Goal: Task Accomplishment & Management: Manage account settings

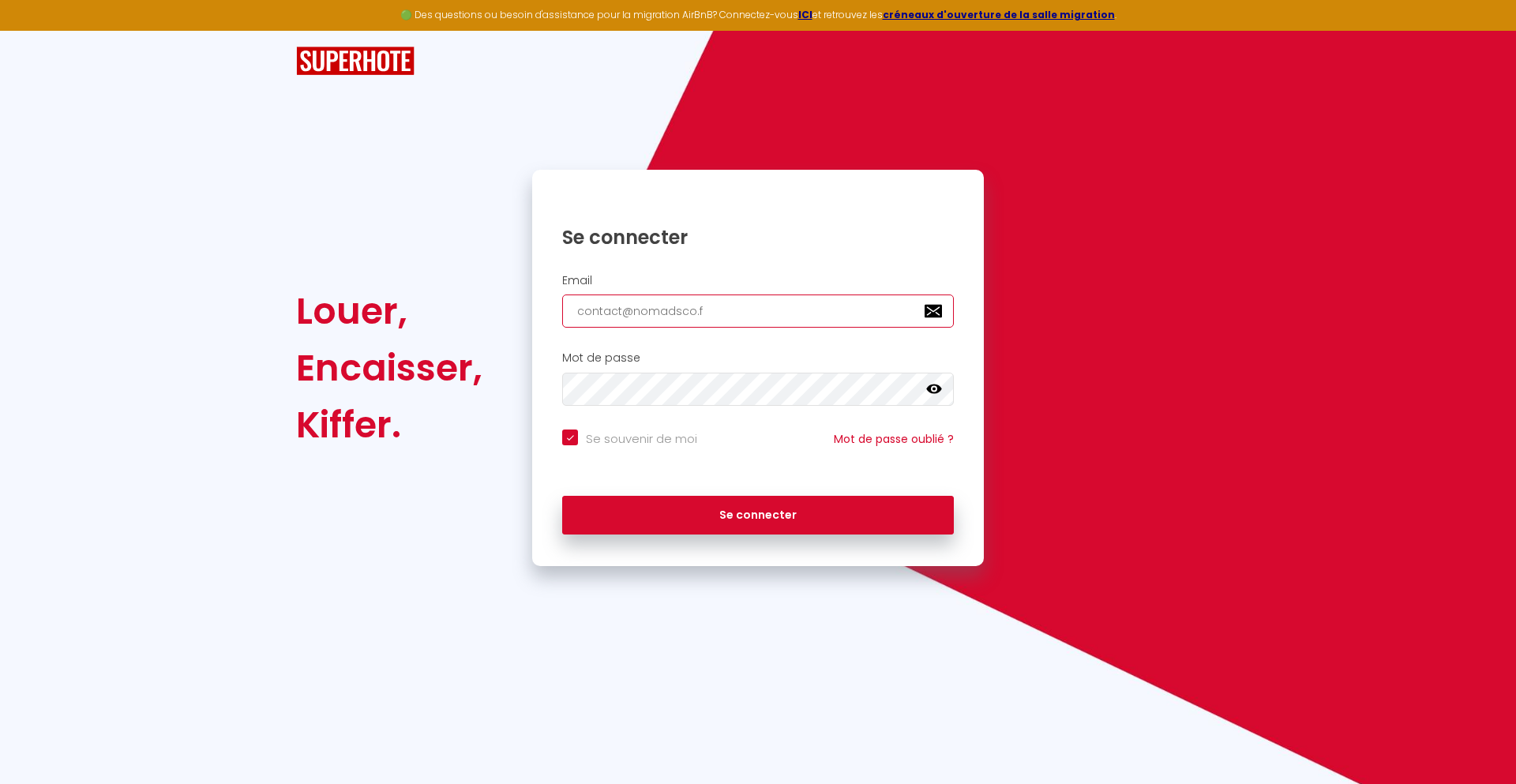
type input "[EMAIL_ADDRESS][DOMAIN_NAME]"
checkbox input "true"
type input "[EMAIL_ADDRESS][DOMAIN_NAME]"
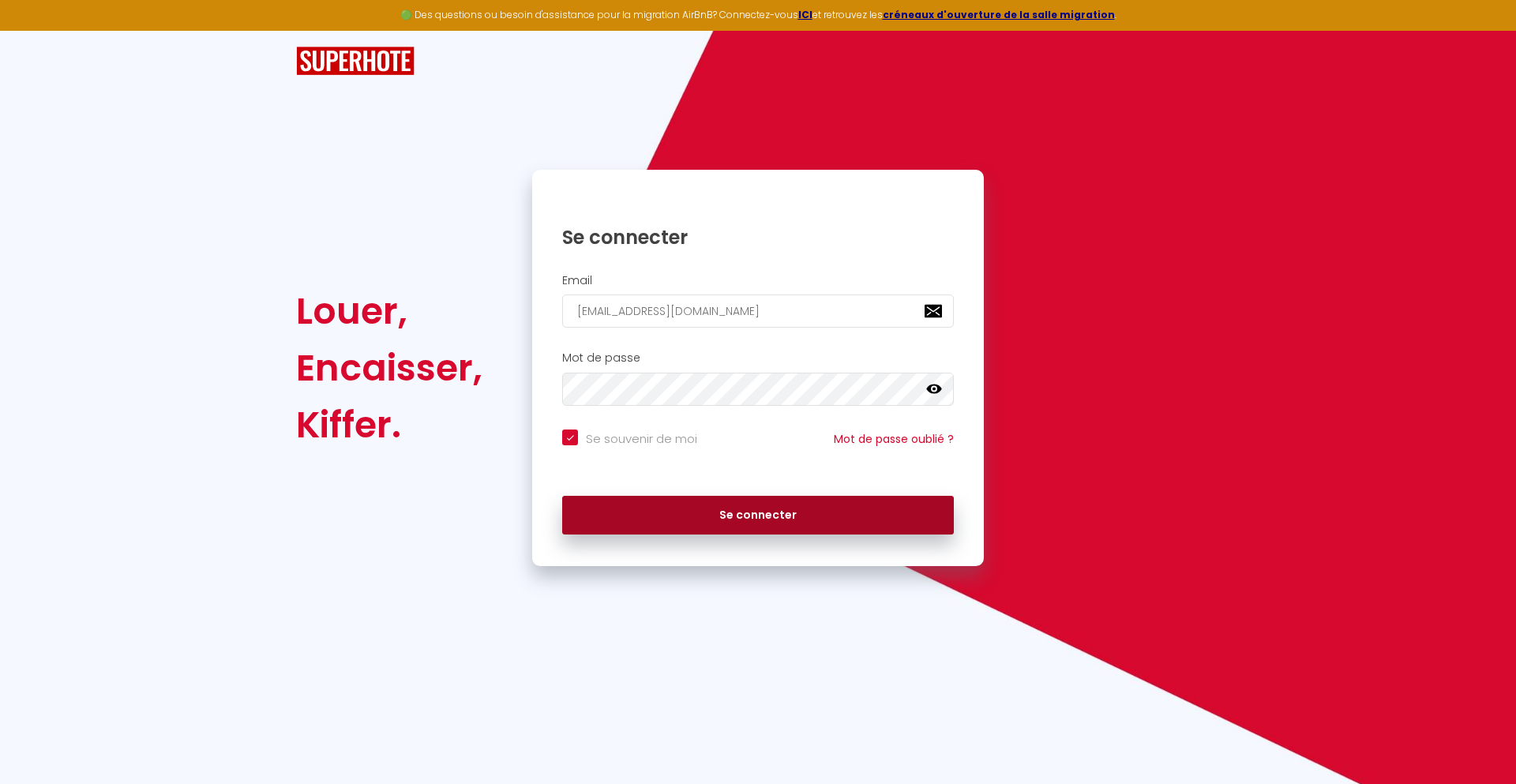
click at [758, 515] on button "Se connecter" at bounding box center [757, 516] width 392 height 39
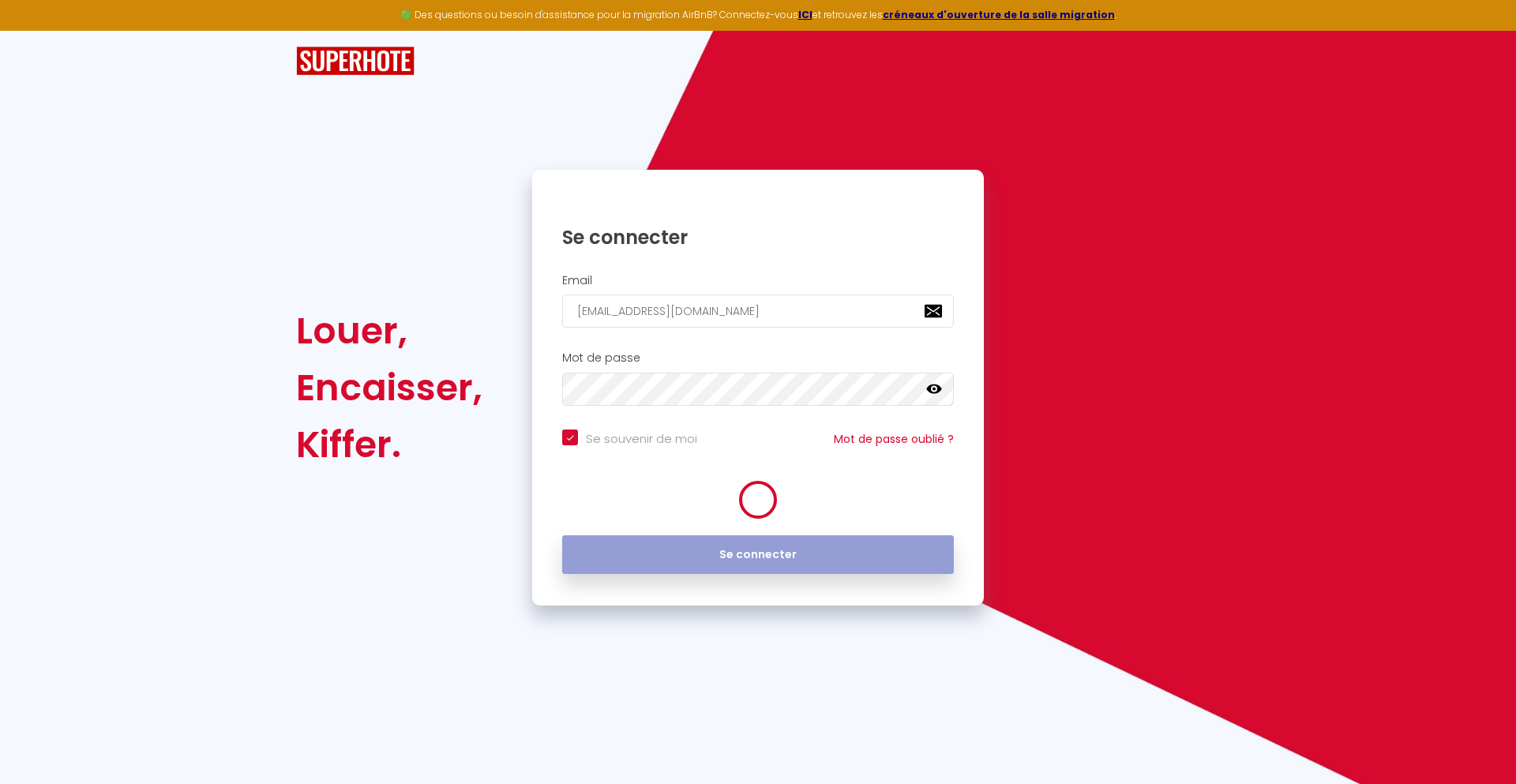
checkbox input "true"
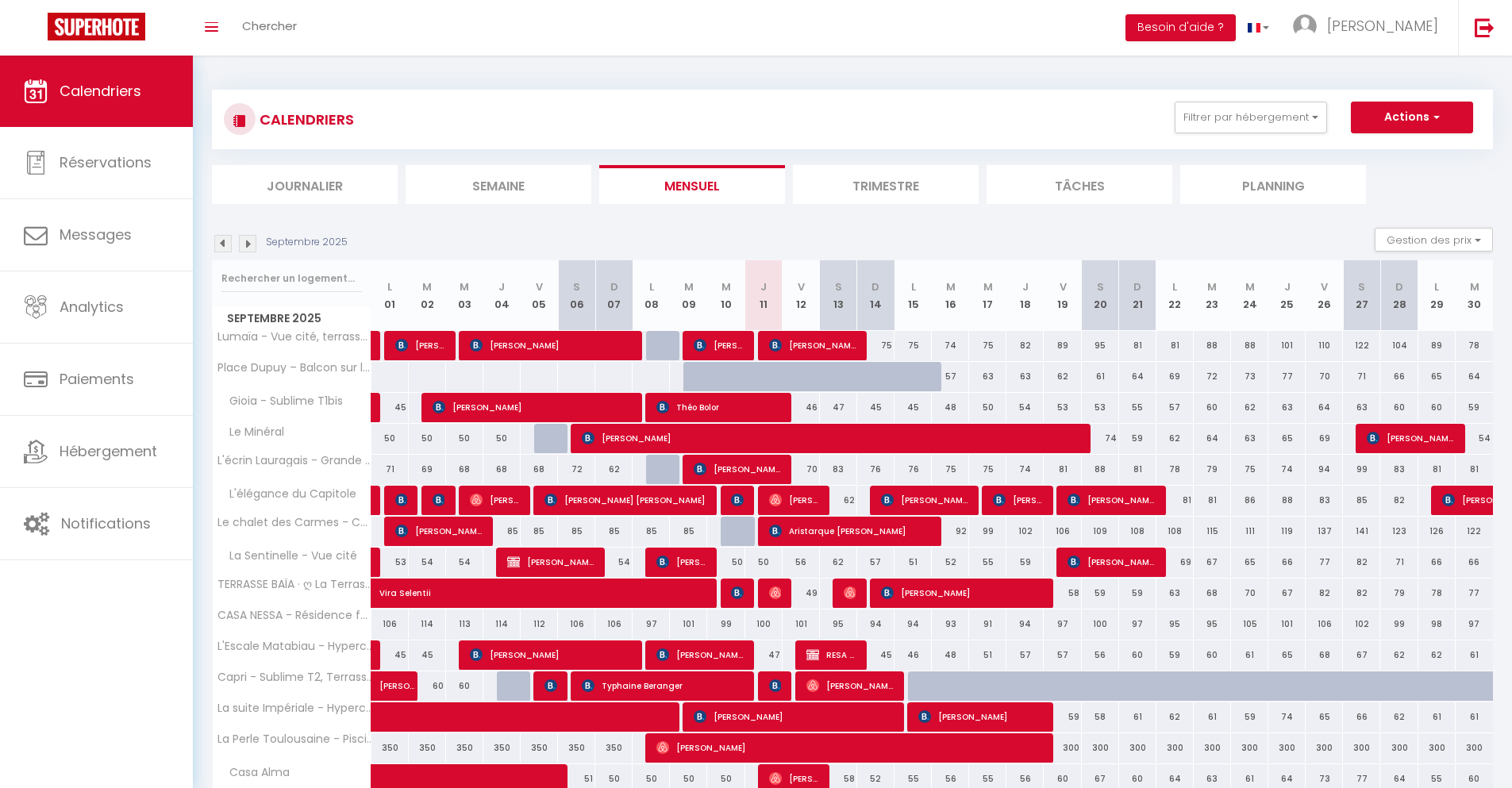
click at [304, 184] on li "Journalier" at bounding box center [304, 184] width 186 height 39
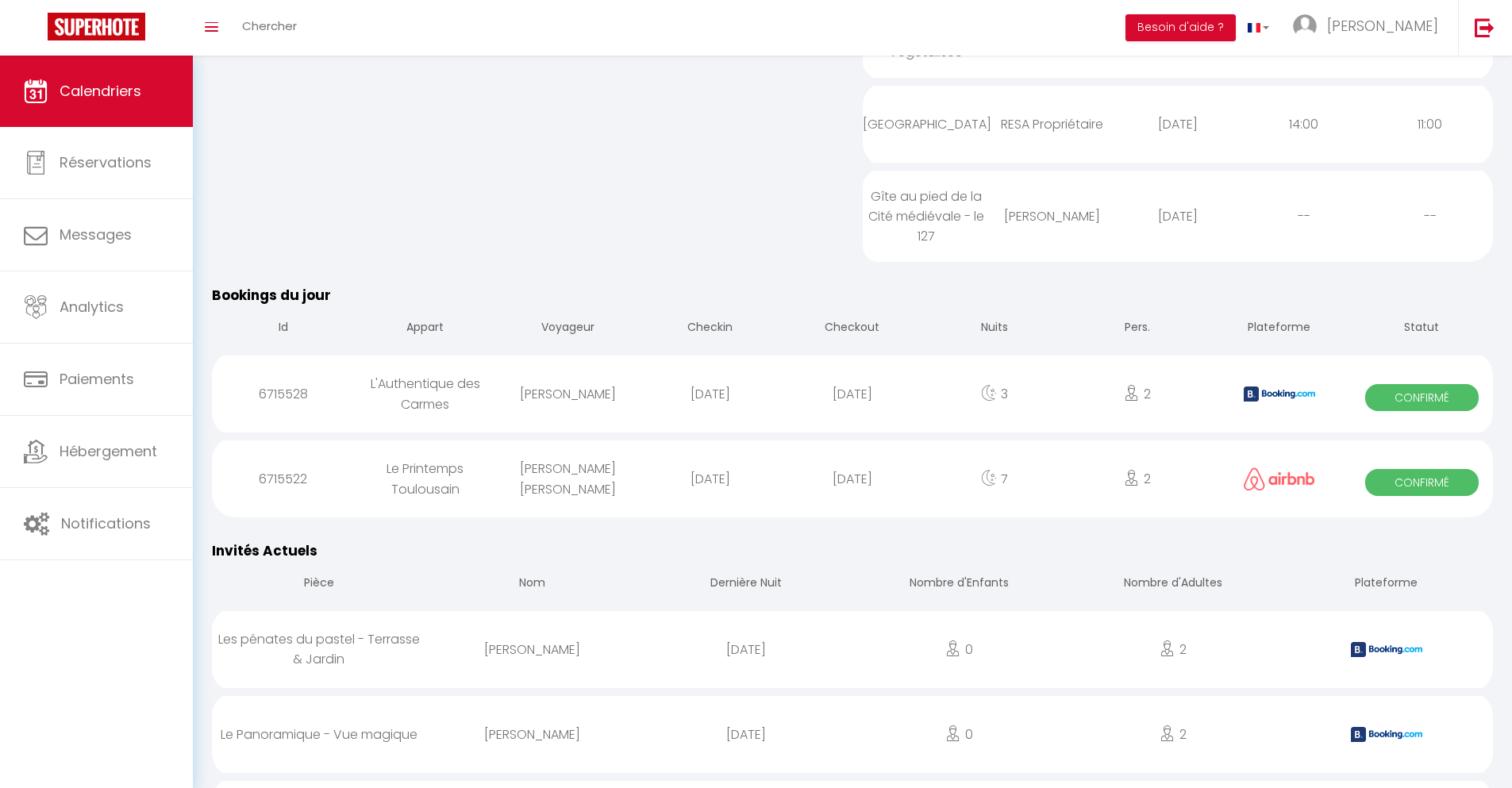
scroll to position [1304, 0]
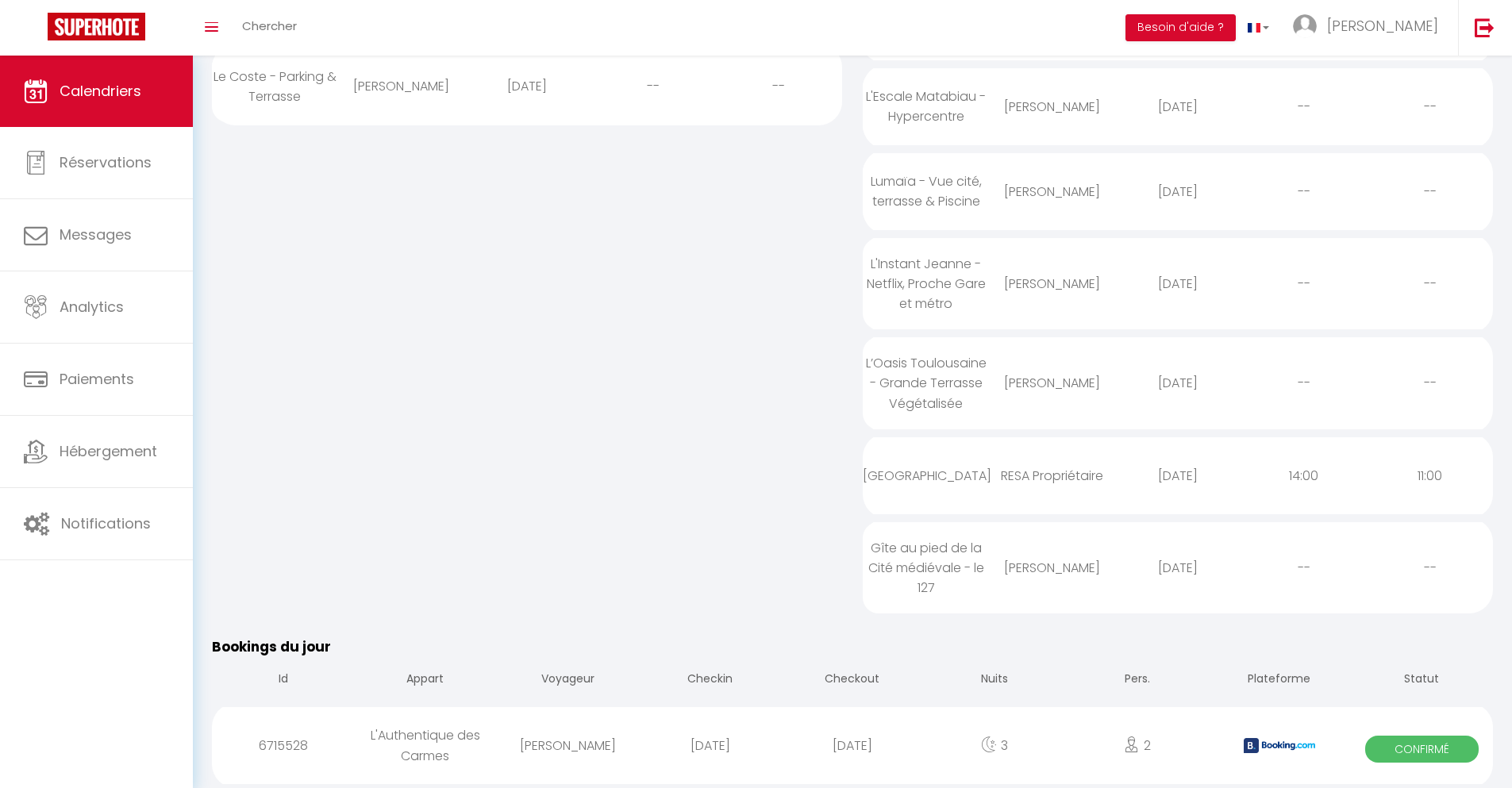
click at [852, 745] on div "[DATE]" at bounding box center [851, 745] width 142 height 52
select select "0"
select select "1"
select select
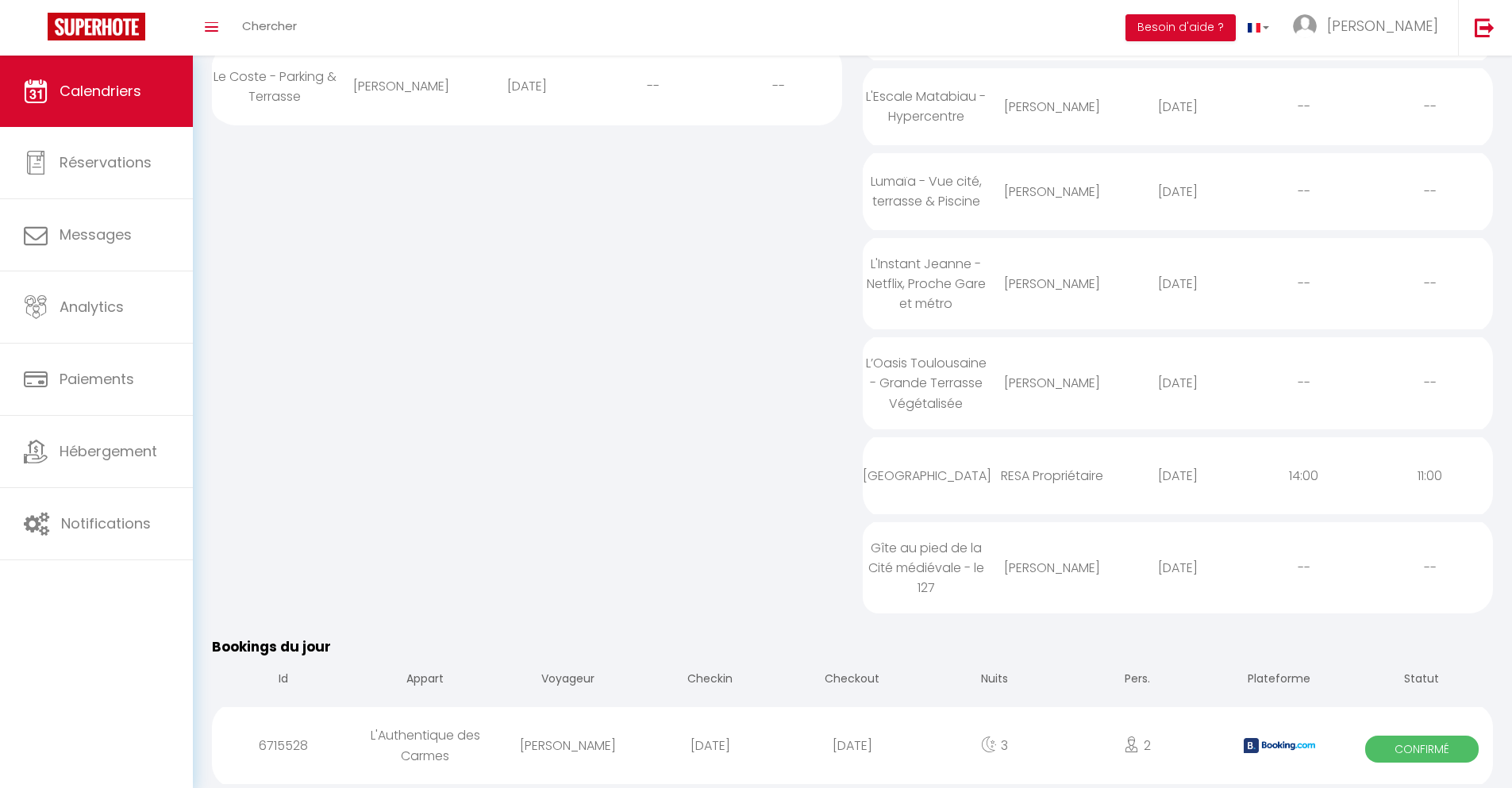
select select
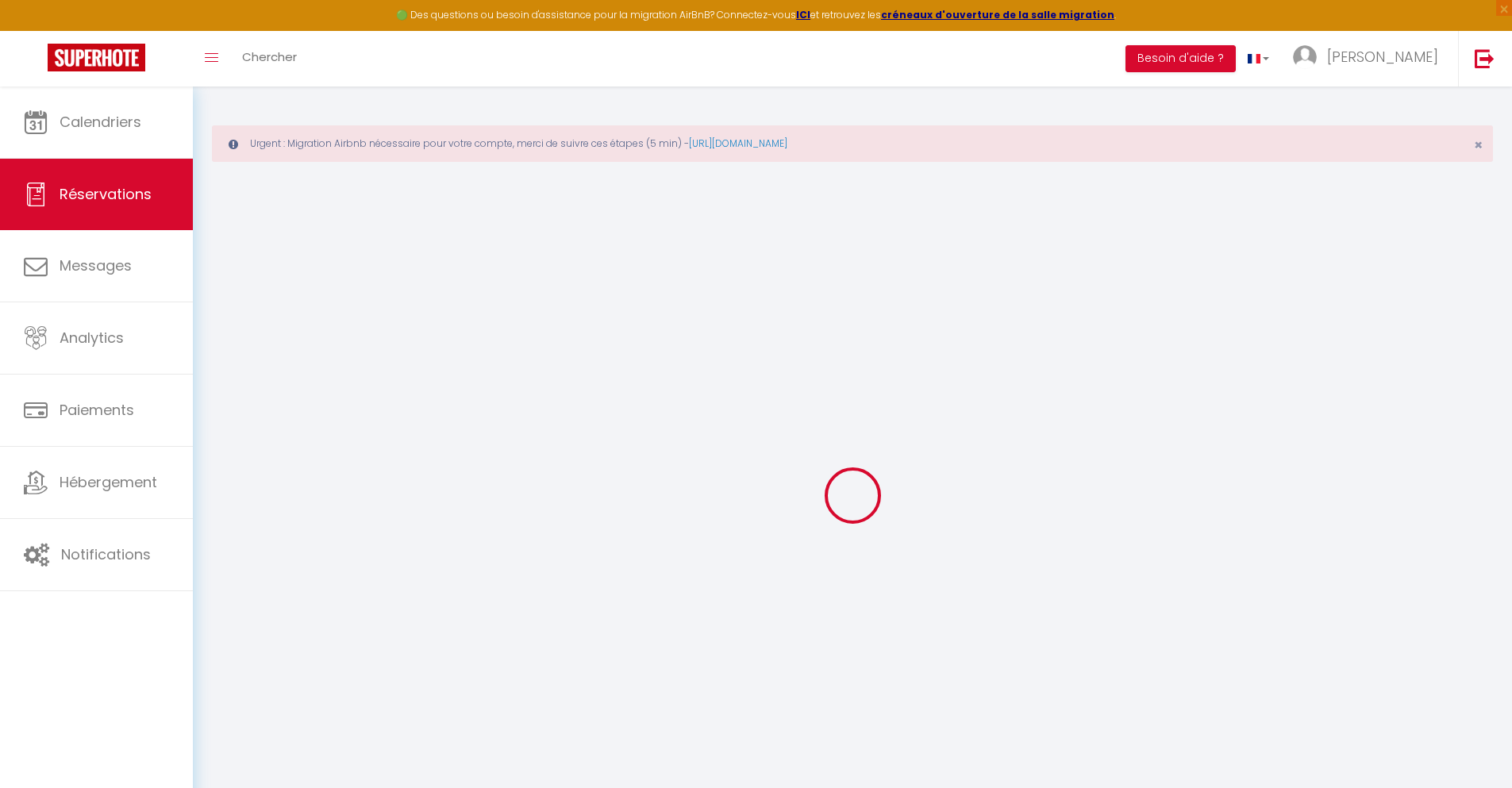
select select
checkbox input "false"
select select
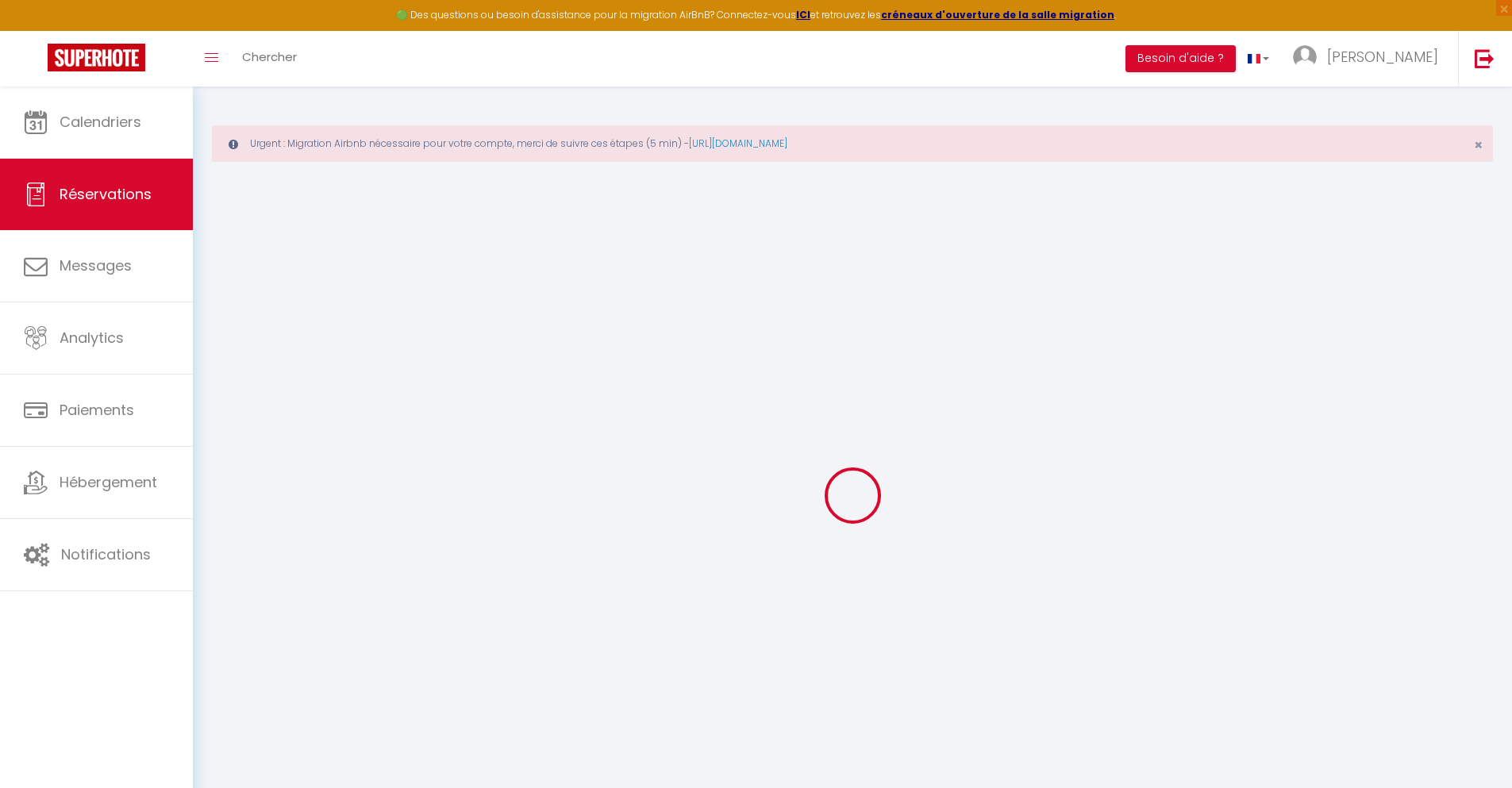
checkbox input "false"
type textarea "** THIS RESERVATION HAS BEEN PRE-PAID ** BOOKING NOTE : Payment charge is EUR 4…"
type input "66"
type input "14.13"
select select
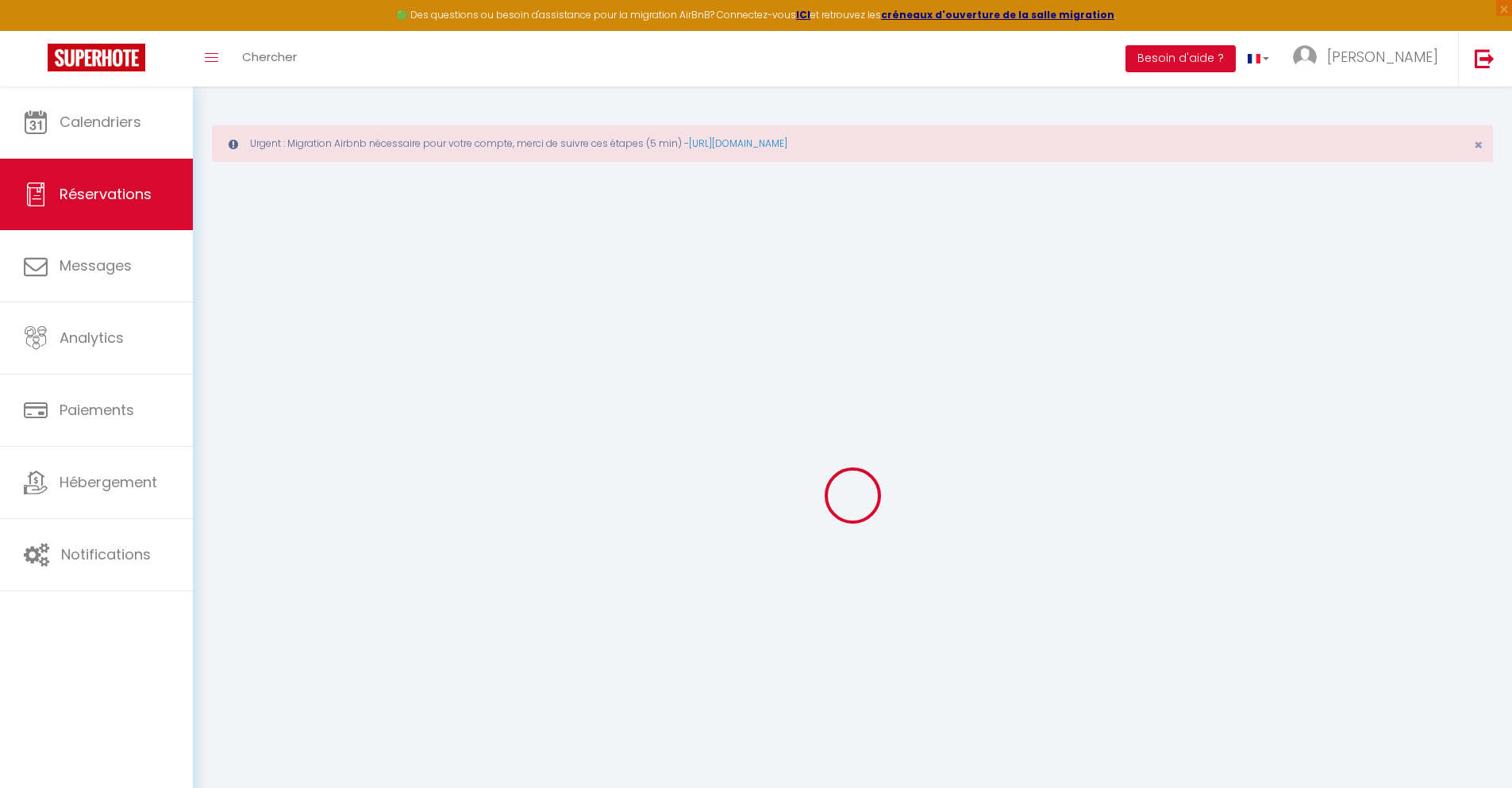
select select
checkbox input "false"
select select
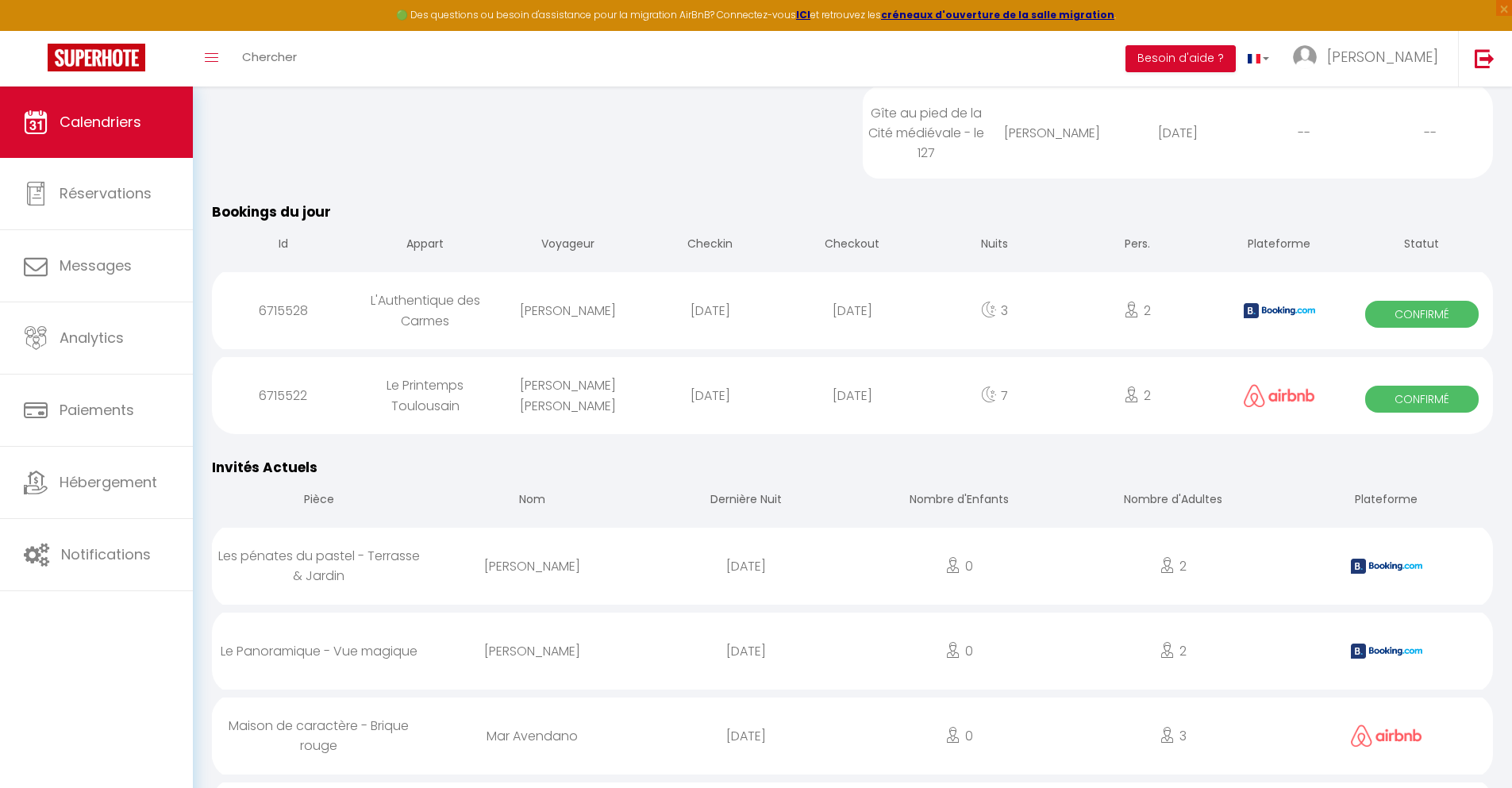
scroll to position [1483, 0]
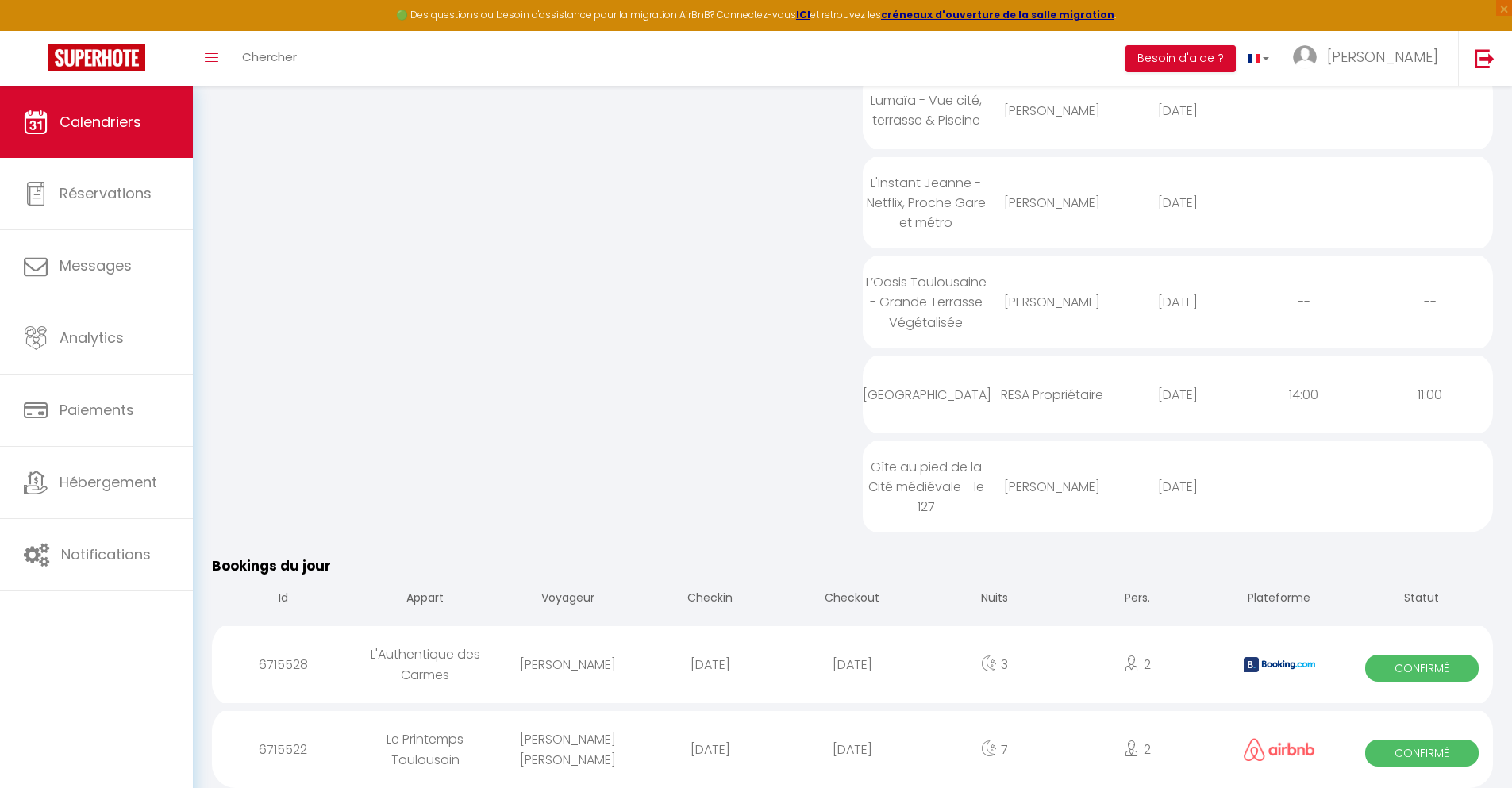
click at [852, 747] on div "[DATE]" at bounding box center [851, 749] width 142 height 52
select select "0"
select select "1"
select select
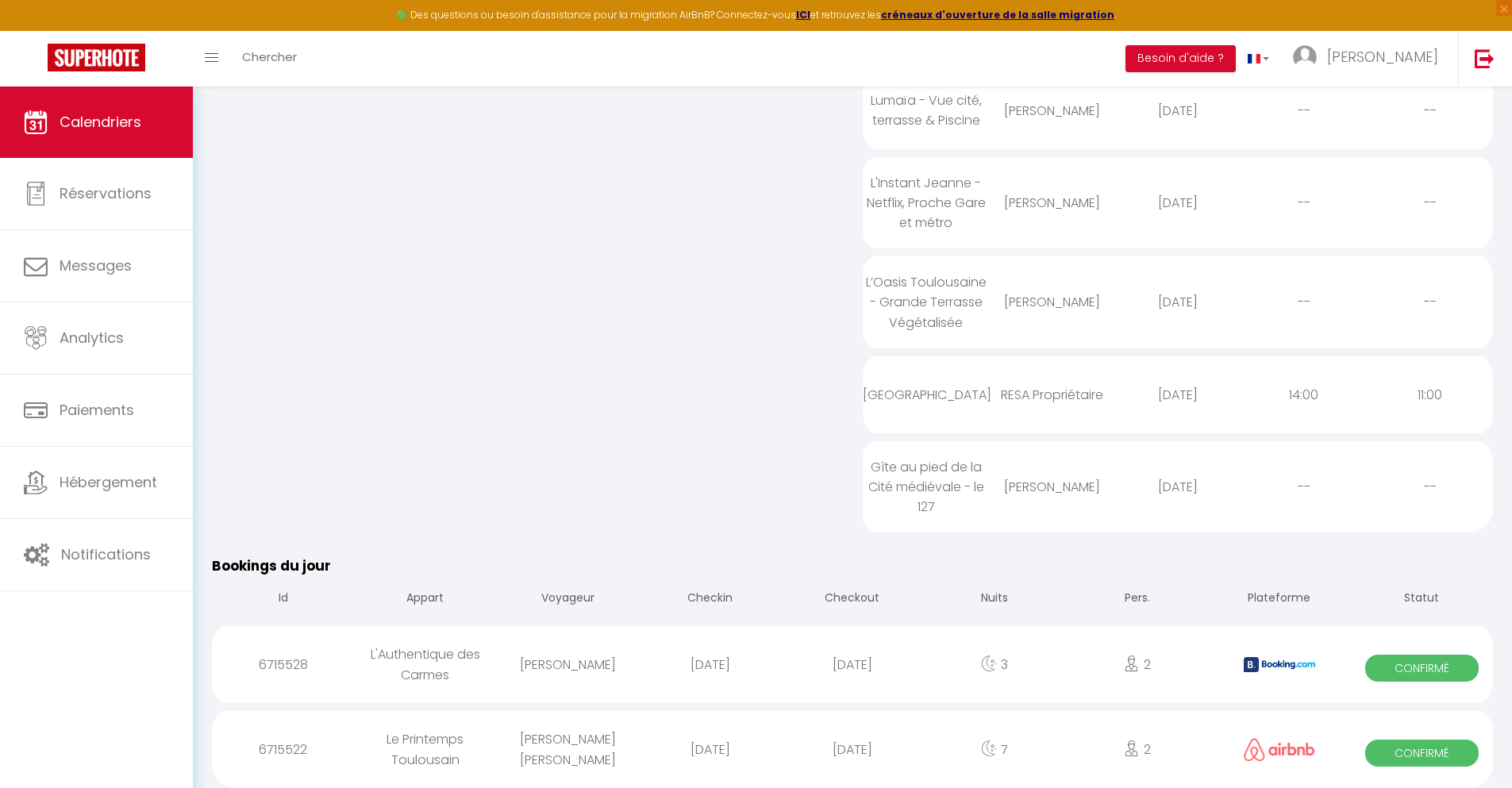
select select
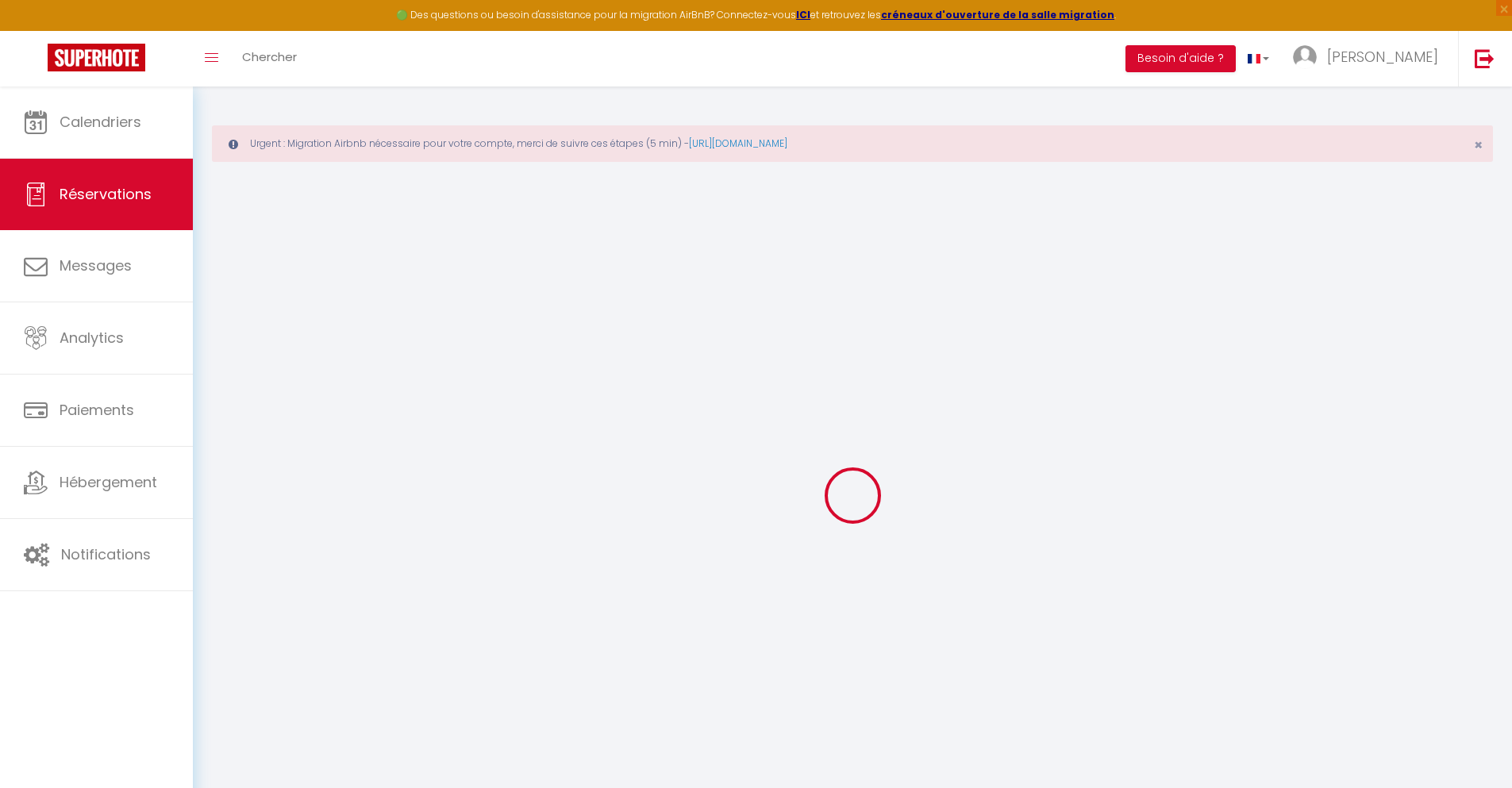
type input "[PERSON_NAME]"
type input "[EMAIL_ADDRESS][DOMAIN_NAME]"
type input "[PHONE_NUMBER]"
select select
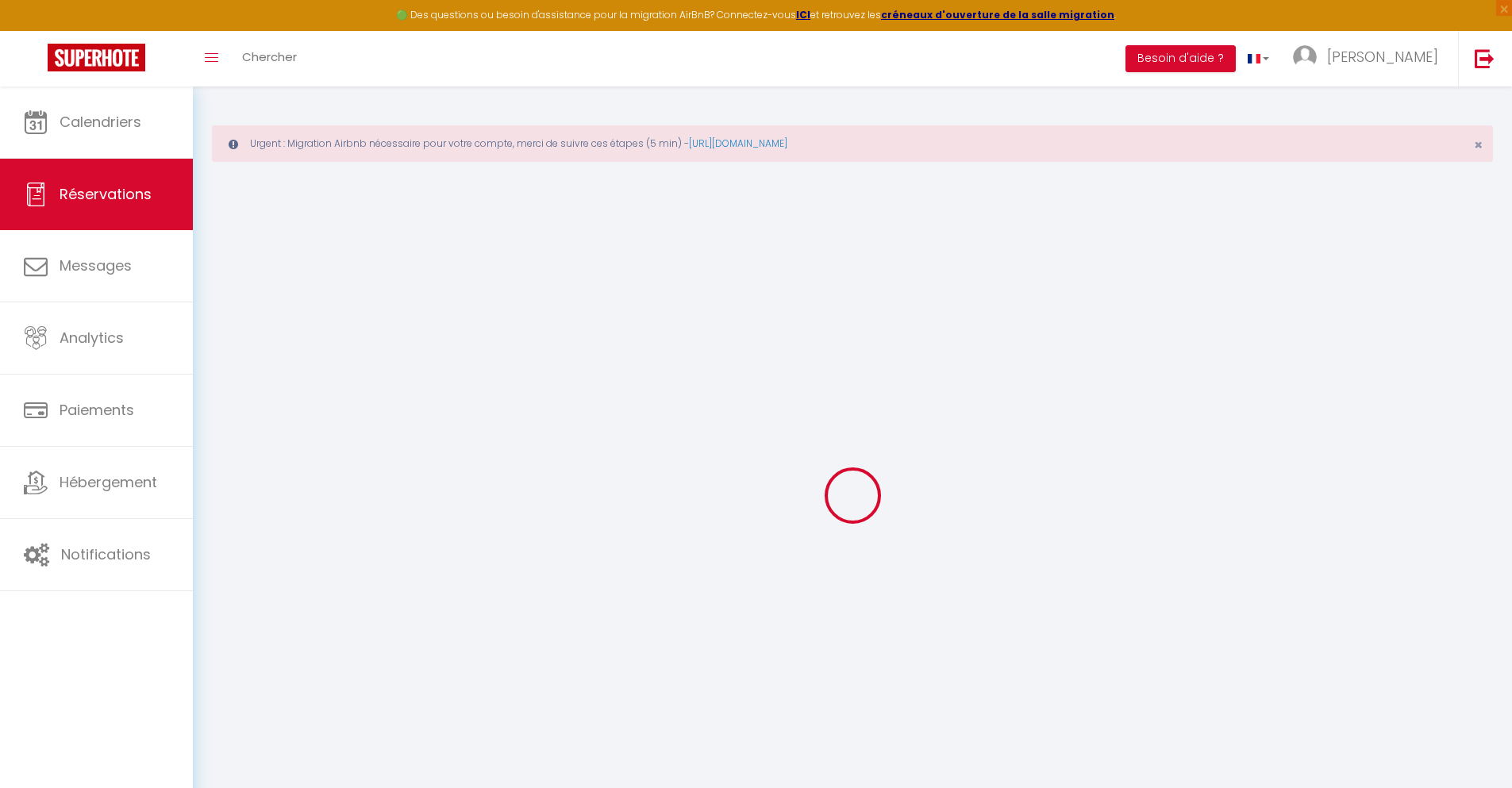
type input "93.41999999999999"
select select "75824"
select select "1"
select select
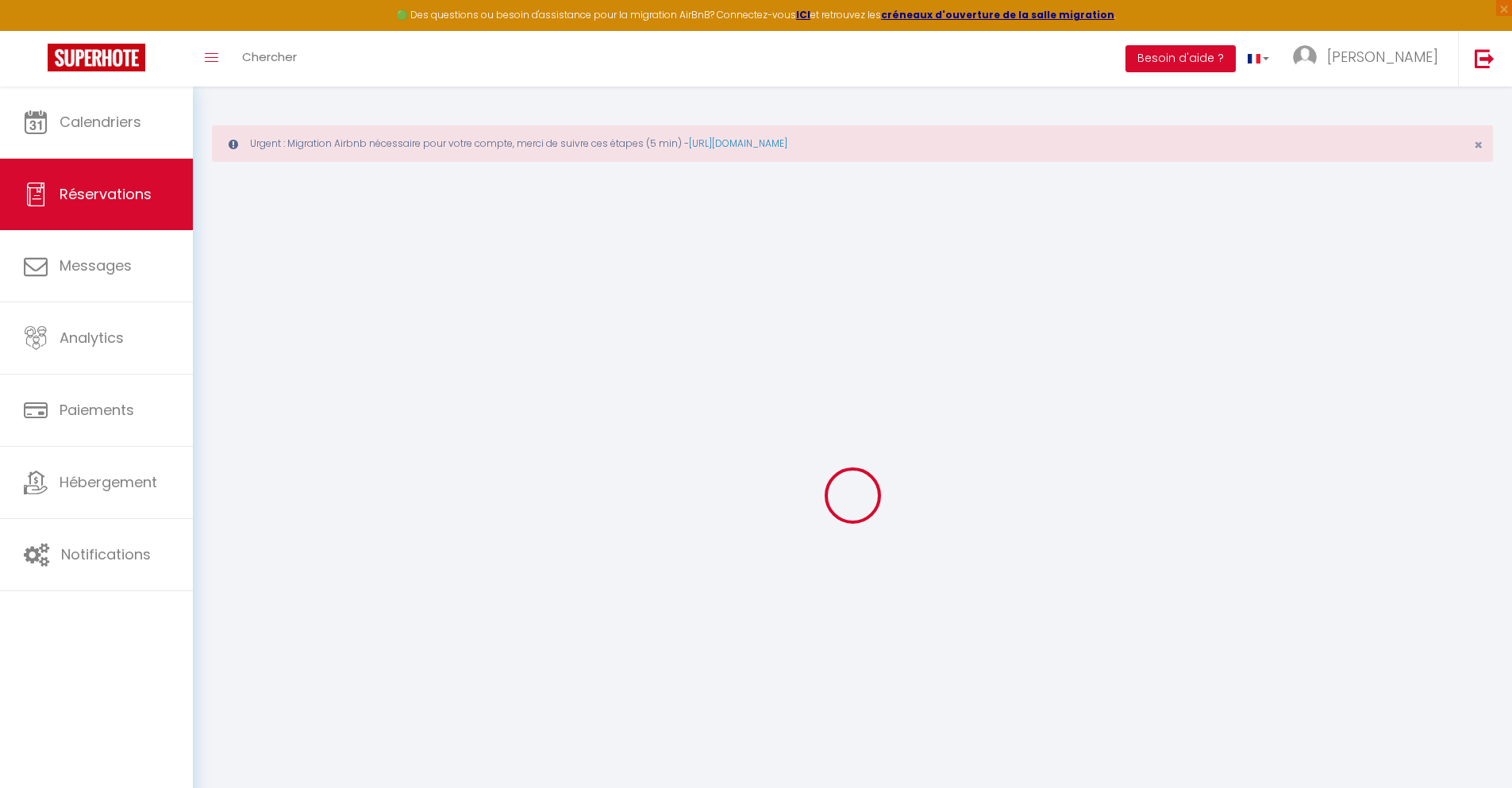
type input "2"
select select "12"
select select
type input "477"
checkbox input "false"
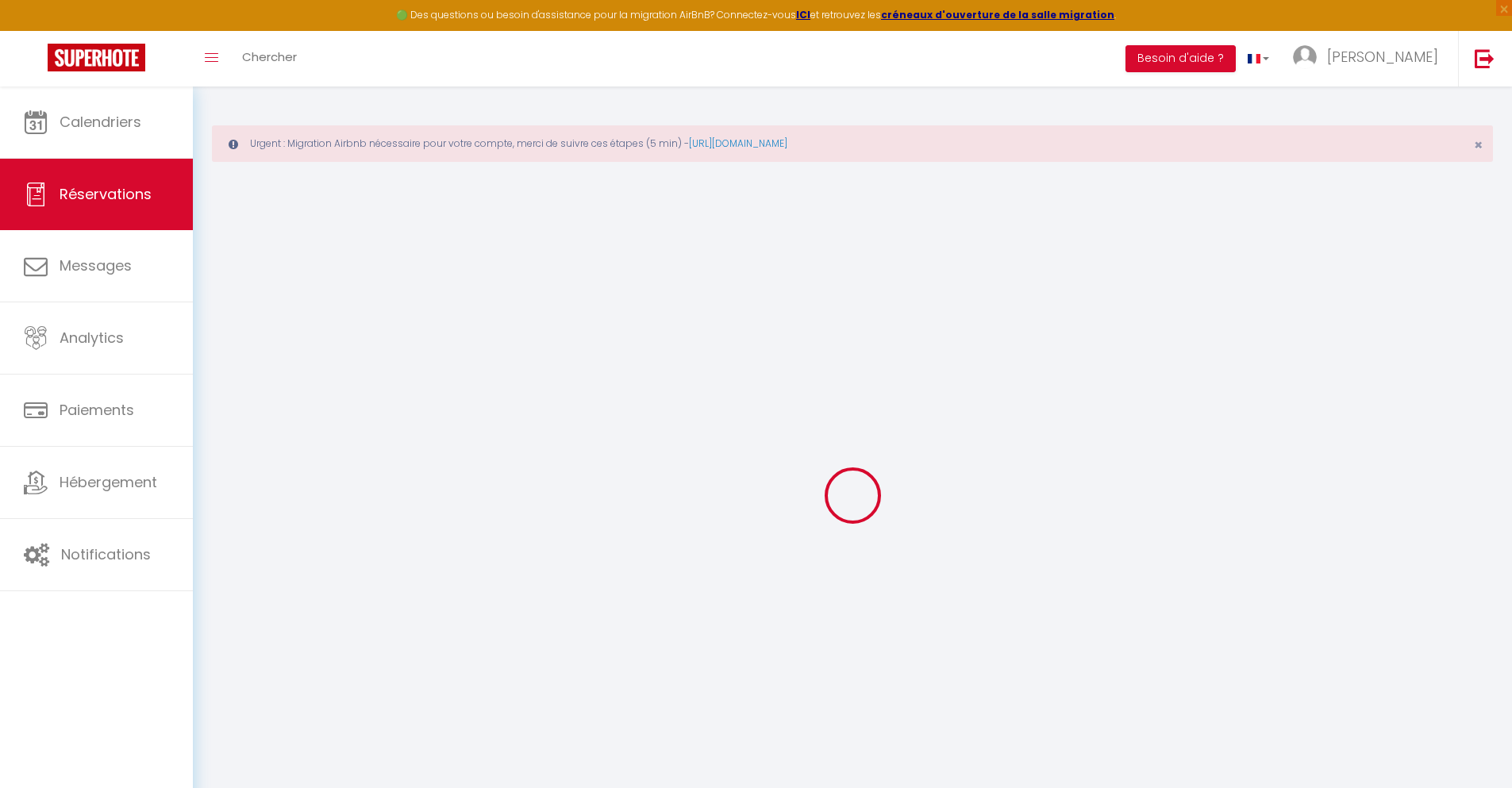
type input "0"
select select "1"
type input "0"
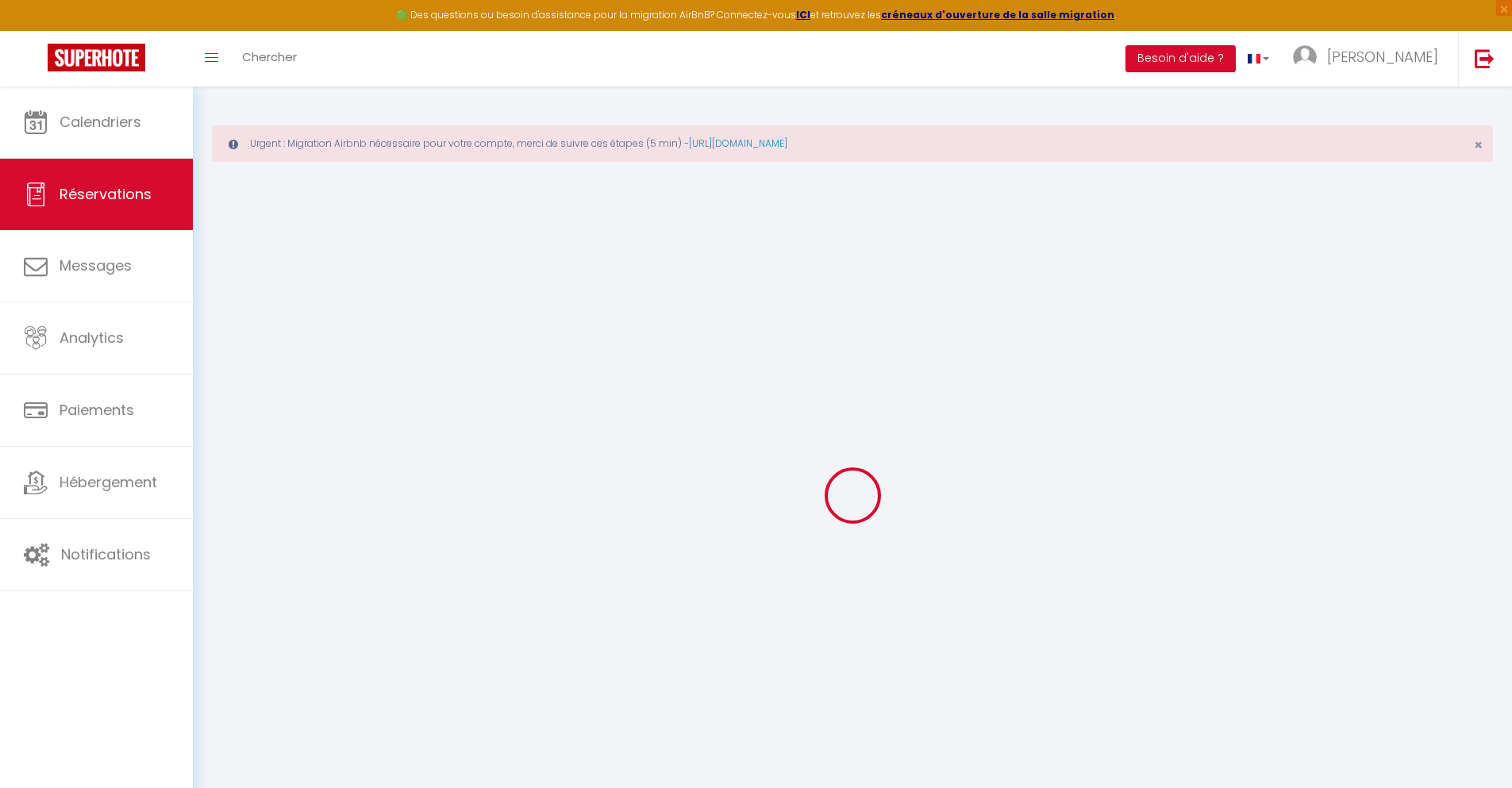
select select
select select "15"
checkbox input "false"
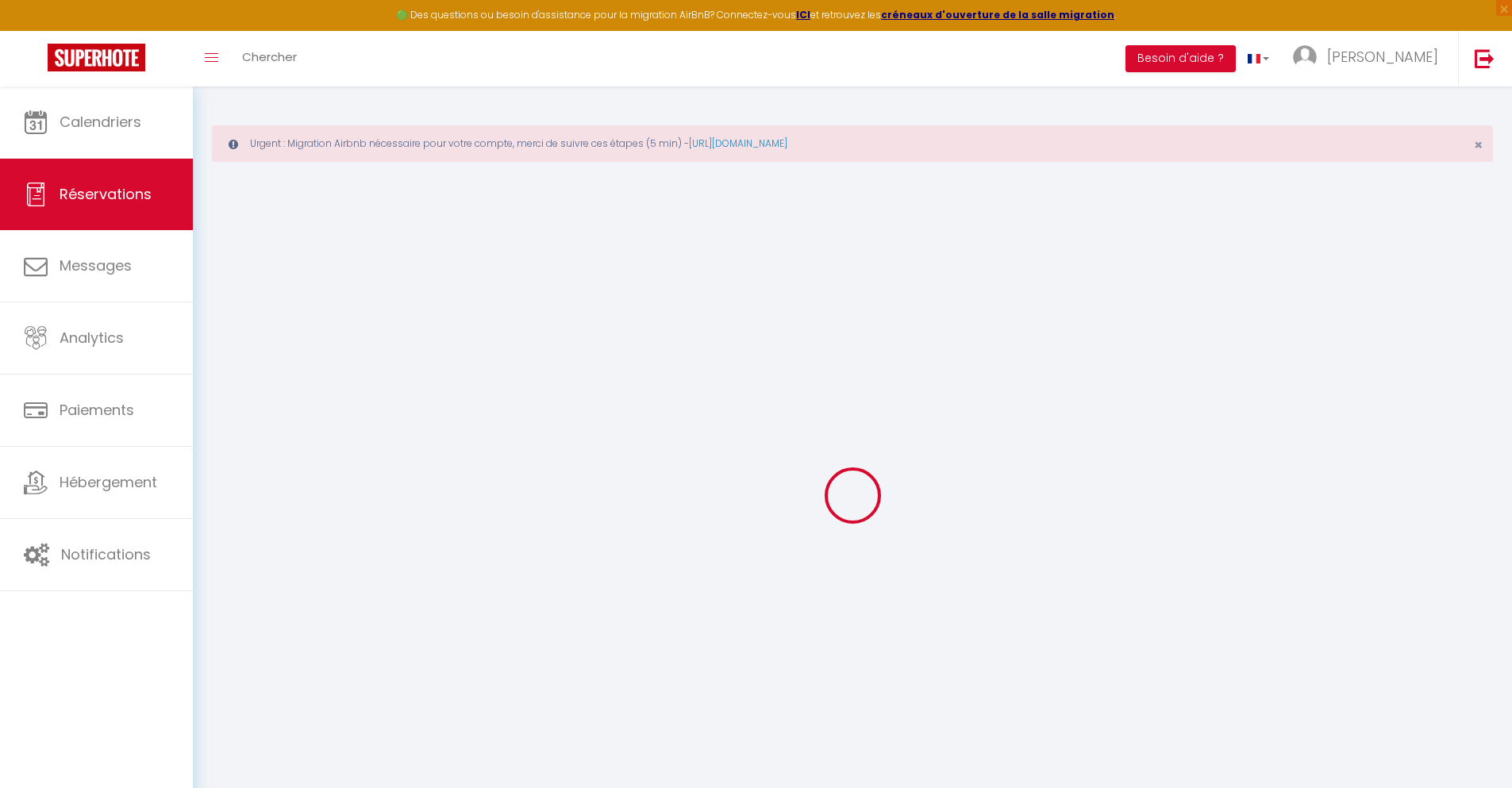
select select
checkbox input "false"
select select
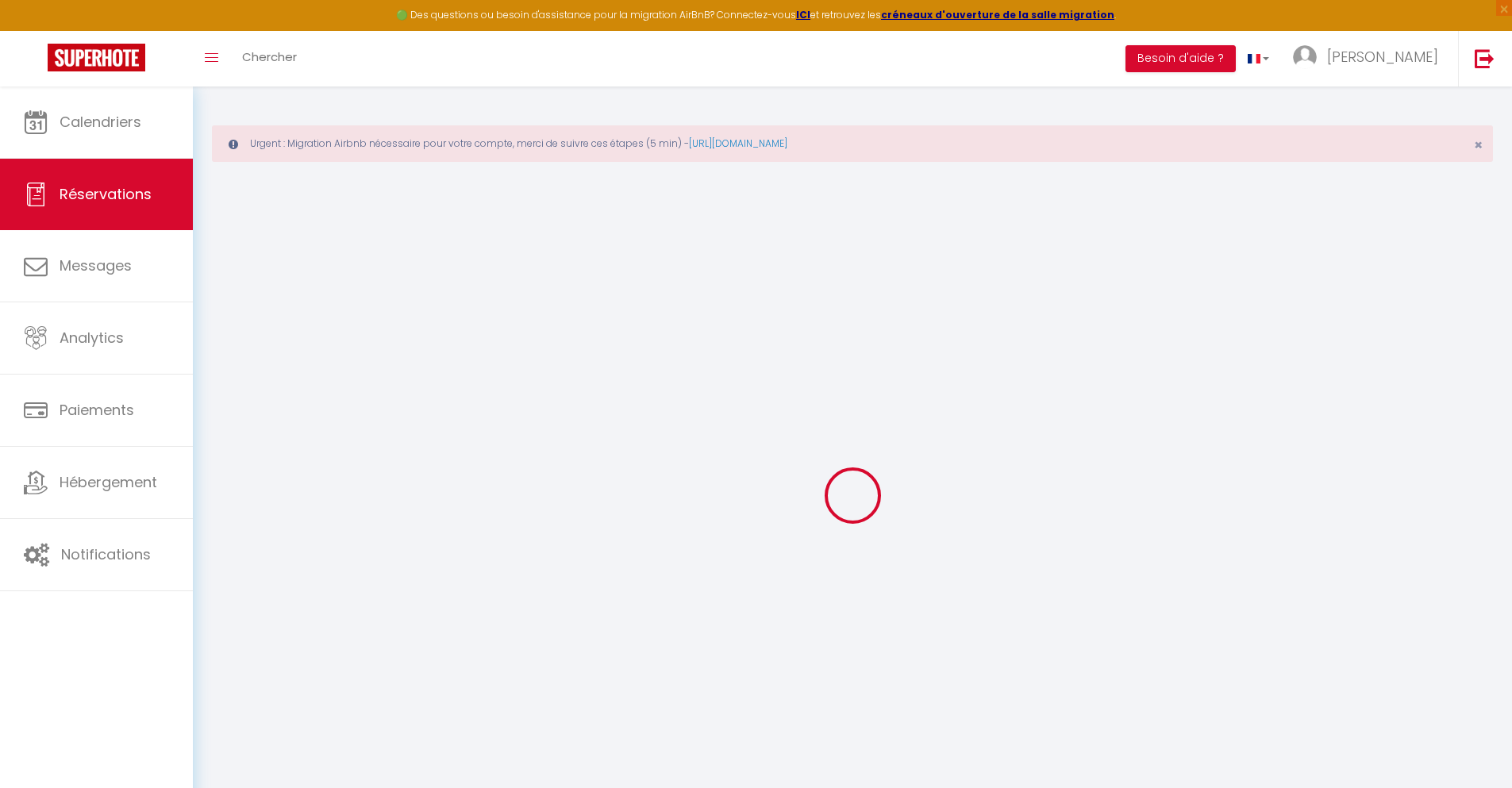
select select
checkbox input "false"
select select
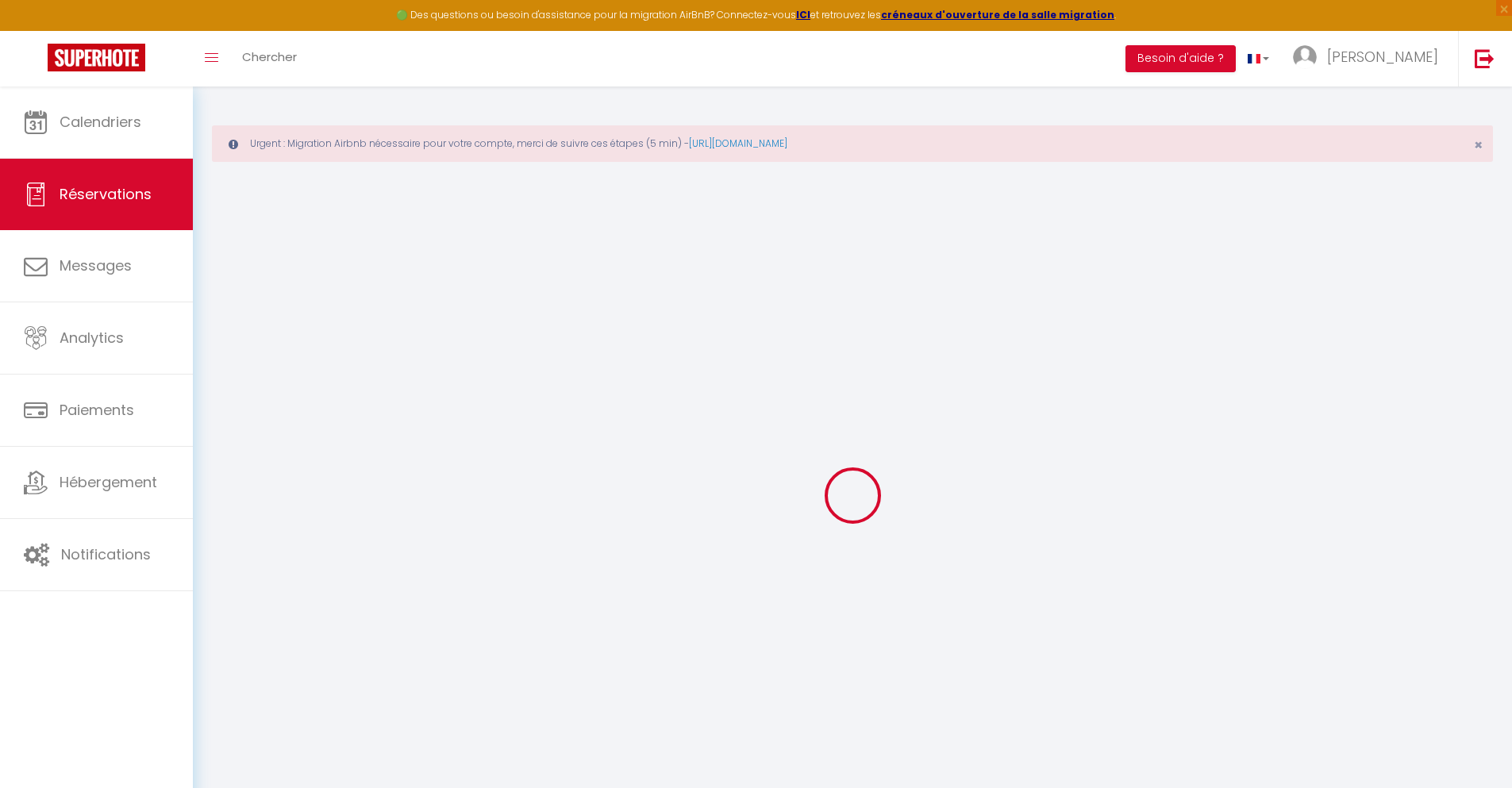
select select
checkbox input "false"
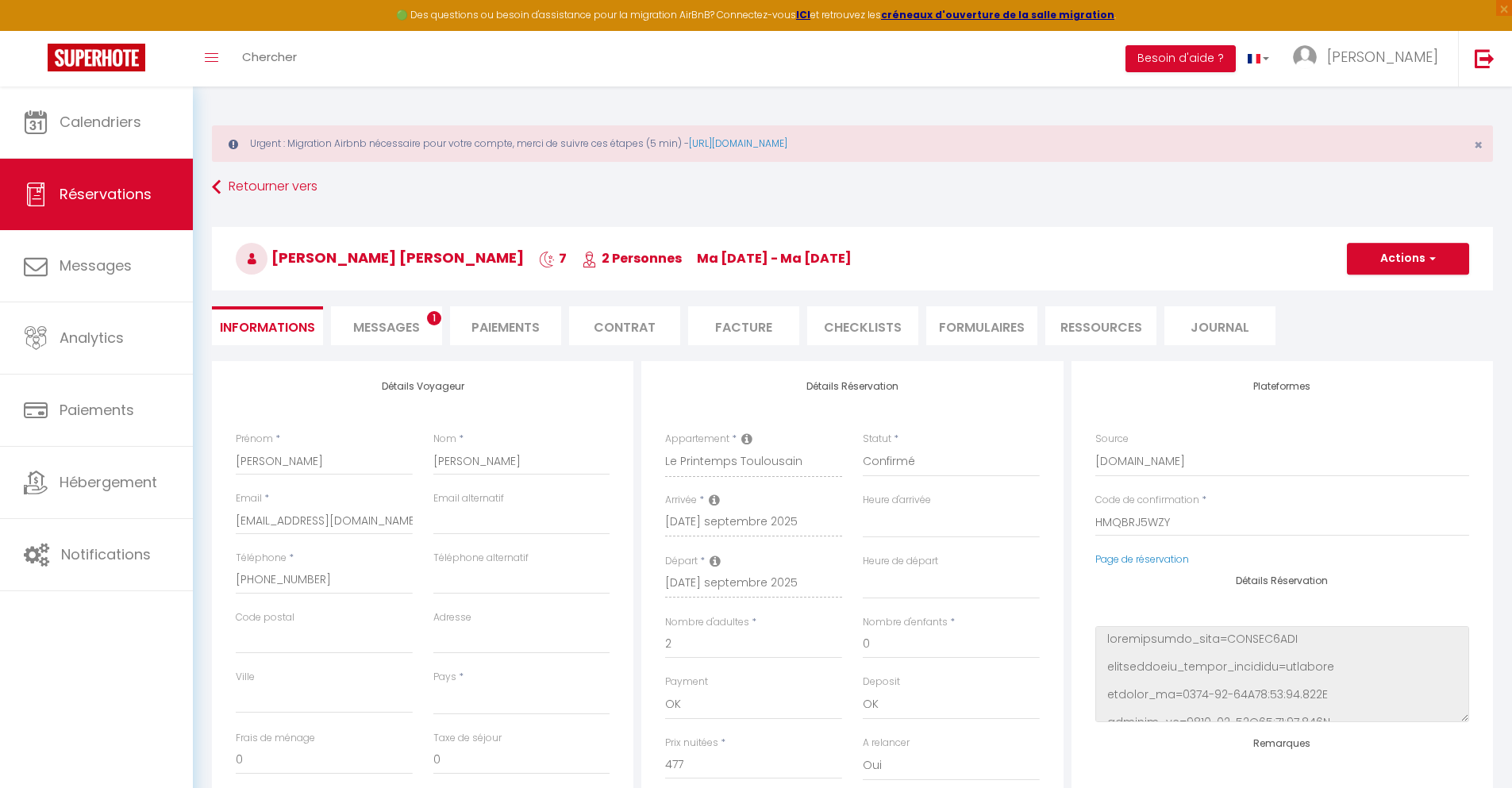
select select
type input "42"
type input "34.34"
select select
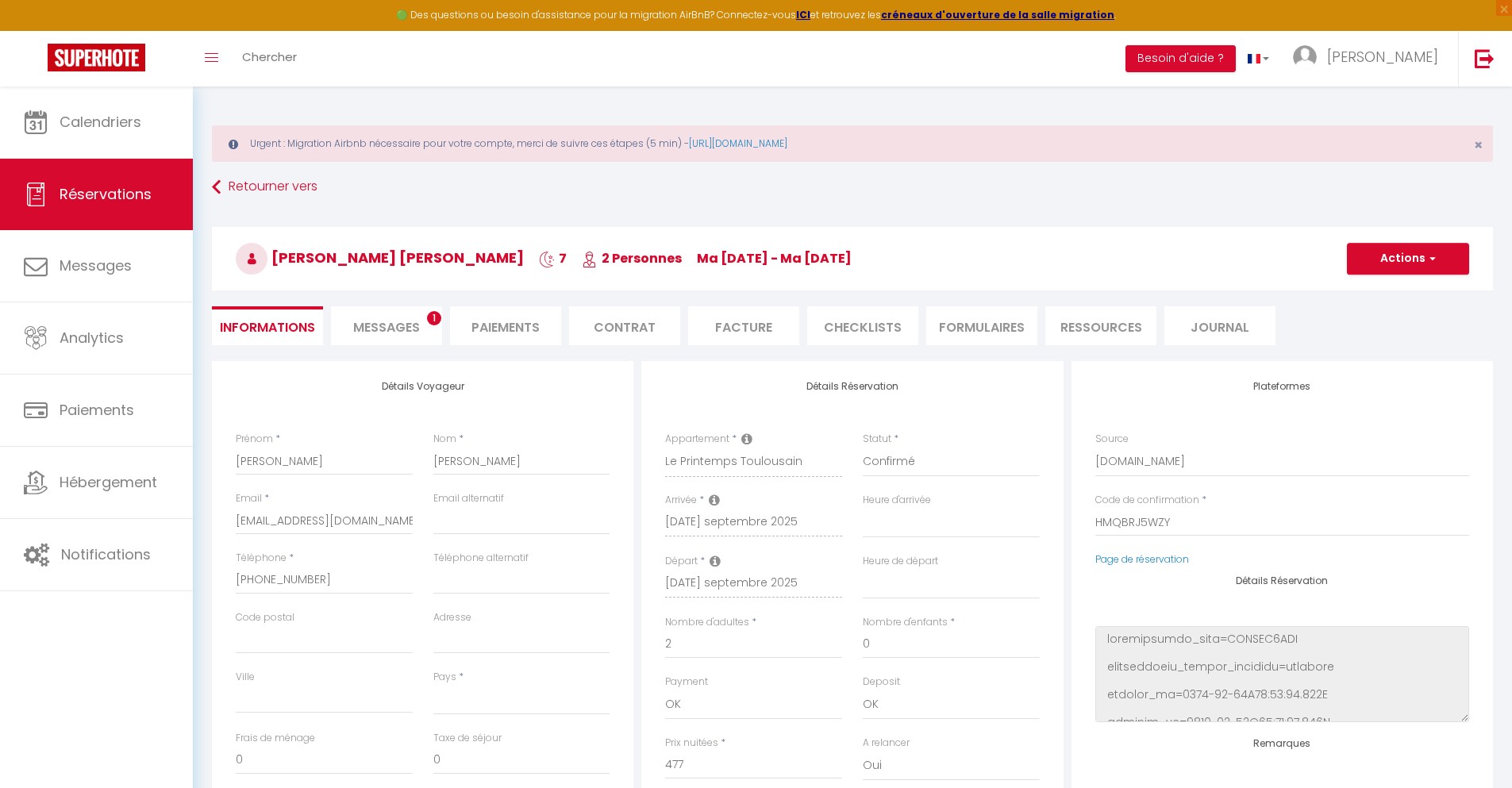
checkbox input "false"
select select
checkbox input "false"
select select
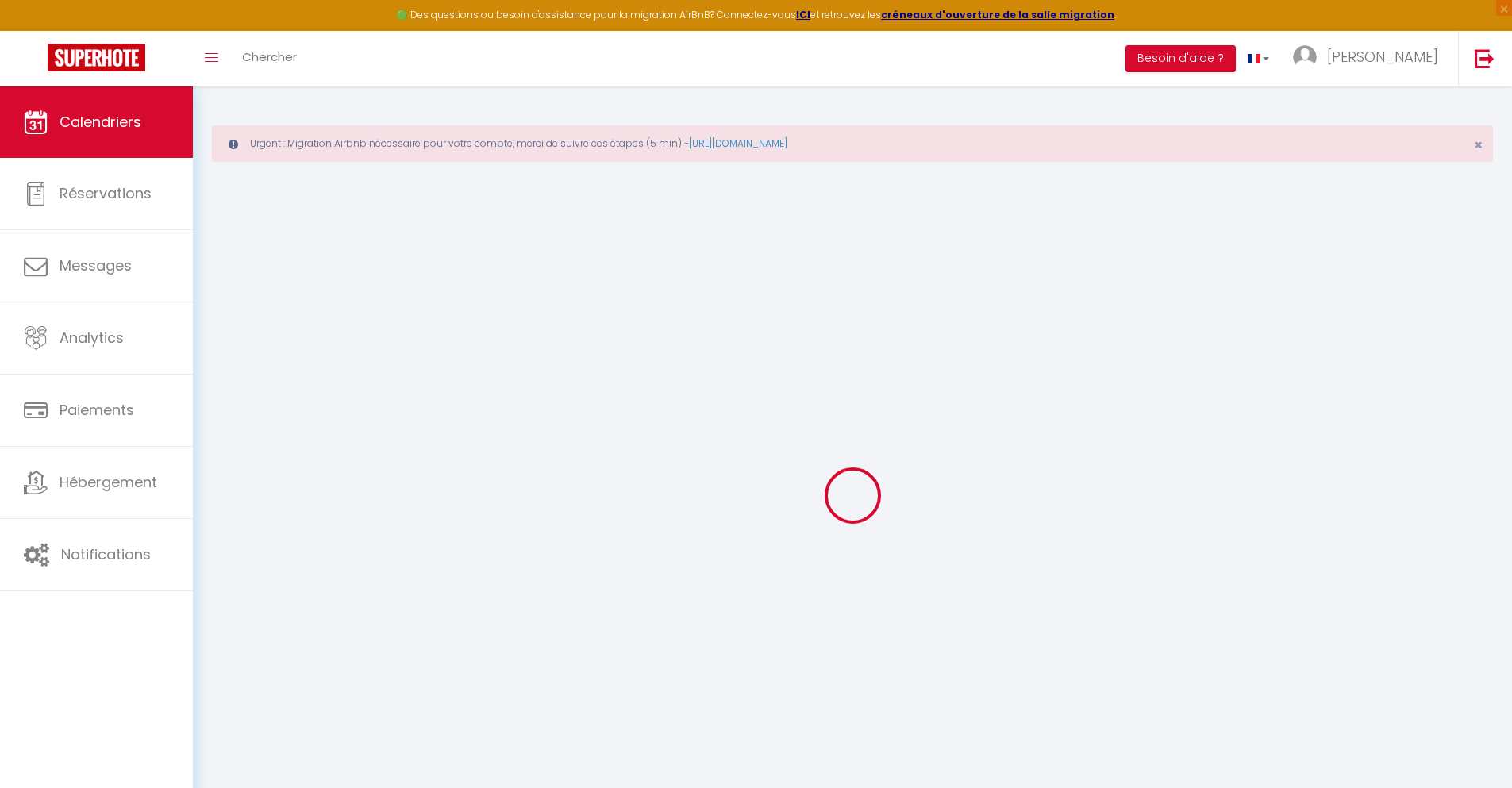
scroll to position [86, 0]
